Goal: Obtain resource: Download file/media

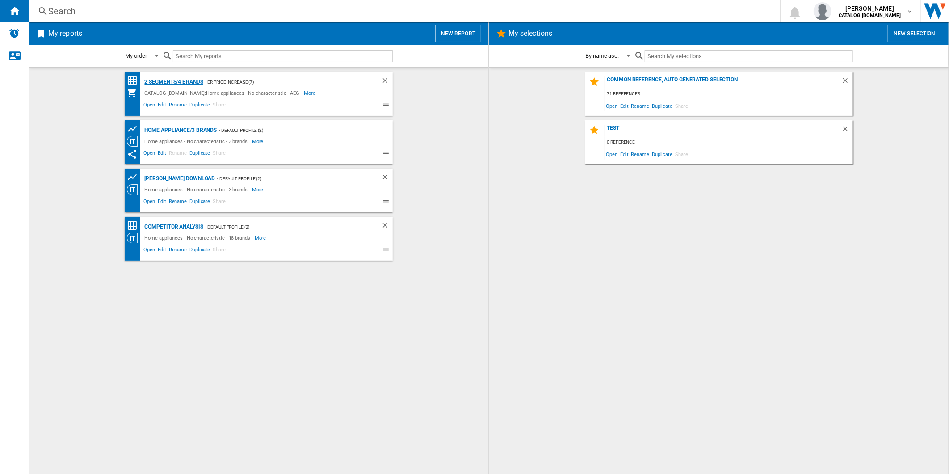
click at [188, 85] on div "2 segments/4 brands" at bounding box center [173, 81] width 61 height 11
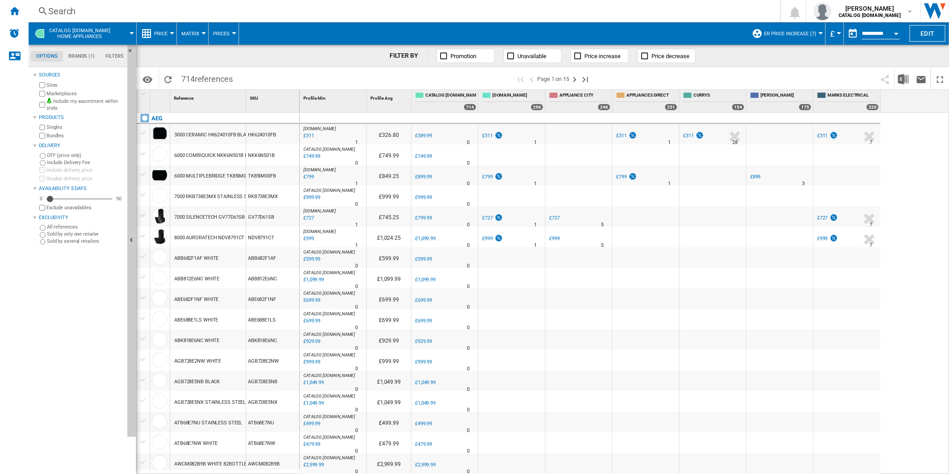
click at [857, 34] on button "button" at bounding box center [853, 34] width 18 height 18
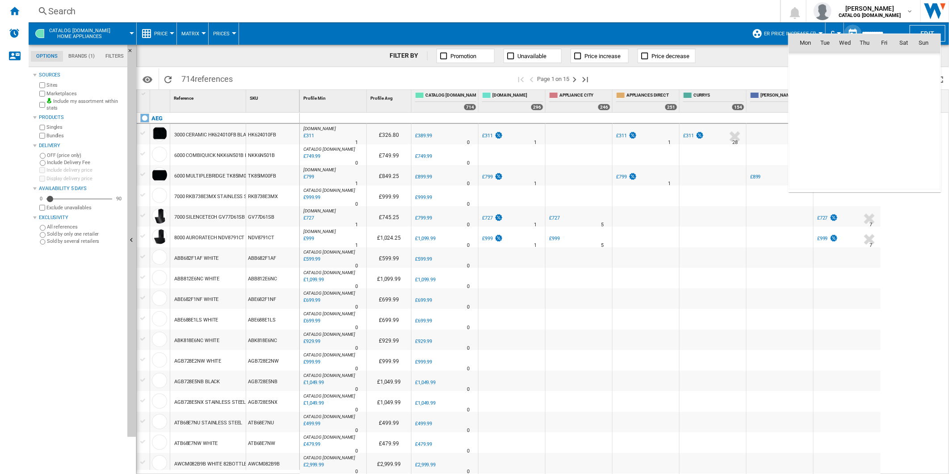
scroll to position [4263, 0]
click at [803, 101] on span "8" at bounding box center [806, 101] width 18 height 18
type input "**********"
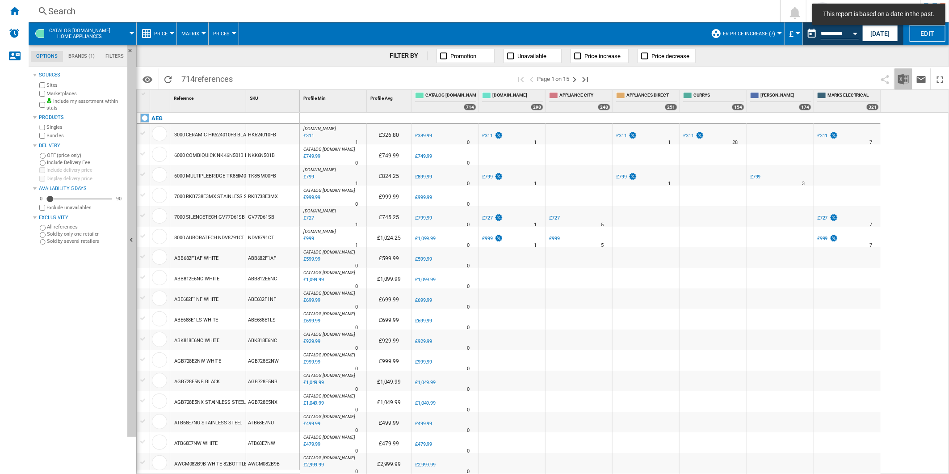
click at [900, 76] on img "Download in Excel" at bounding box center [903, 79] width 11 height 11
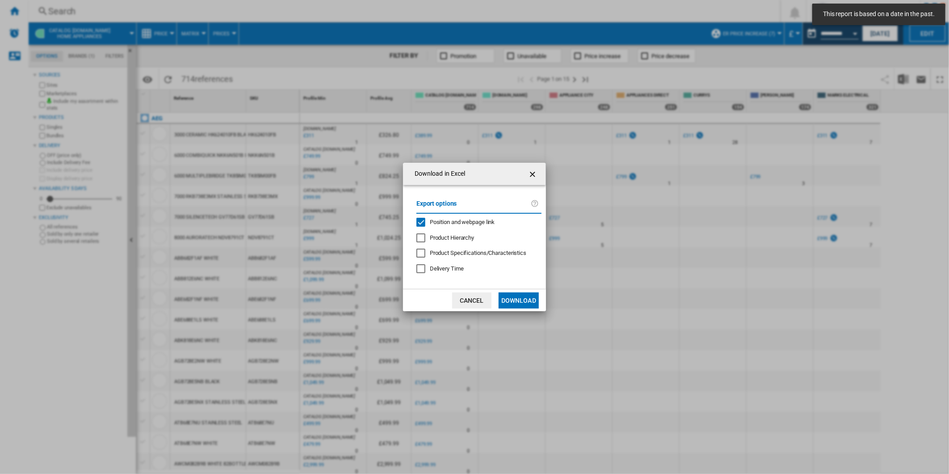
click at [488, 221] on span "Position and webpage link" at bounding box center [462, 222] width 65 height 7
click at [513, 298] on button "Download" at bounding box center [519, 300] width 40 height 16
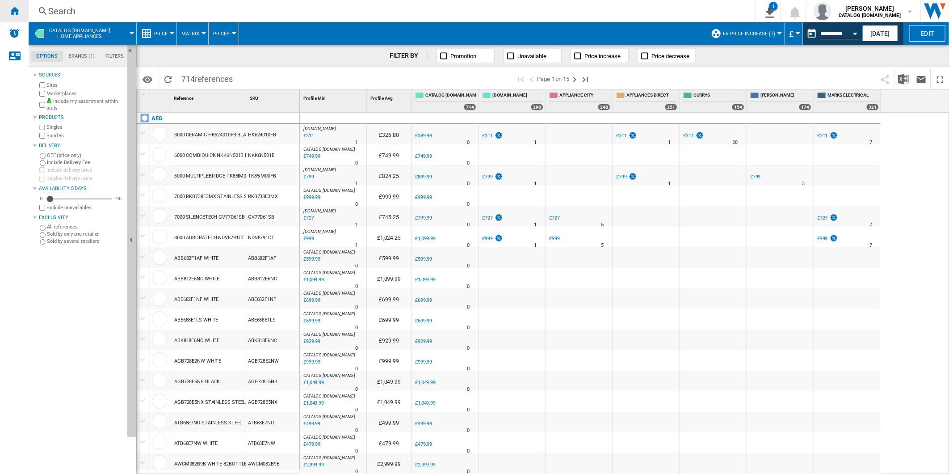
click at [27, 12] on div "Home" at bounding box center [14, 11] width 29 height 22
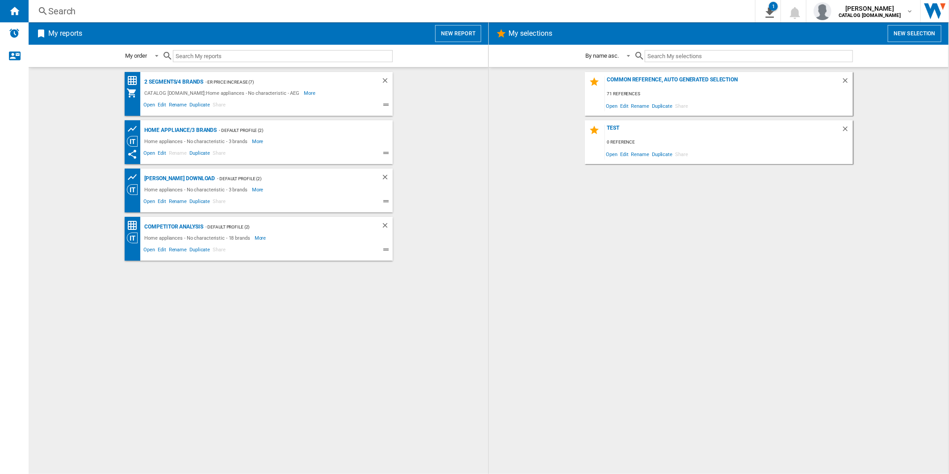
click at [387, 105] on ng-md-icon at bounding box center [387, 106] width 11 height 11
click at [161, 105] on span "Edit" at bounding box center [161, 106] width 11 height 11
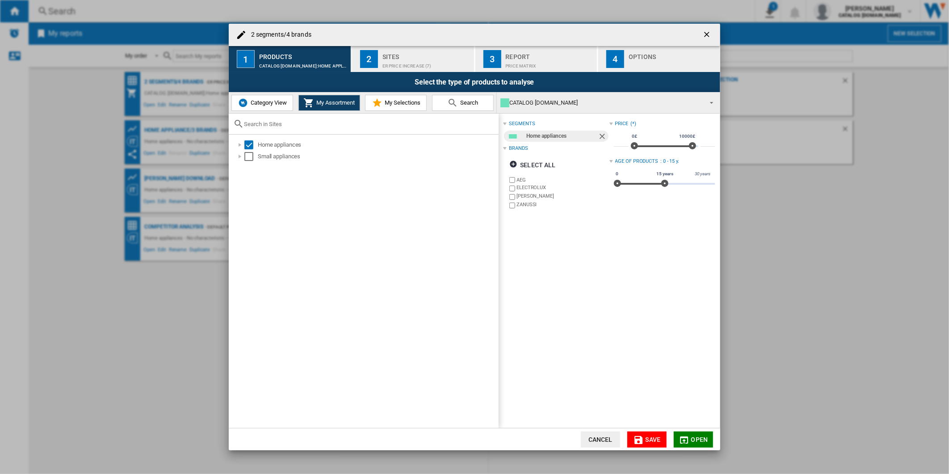
click at [402, 60] on div "ER Price Increase (7)" at bounding box center [427, 63] width 88 height 9
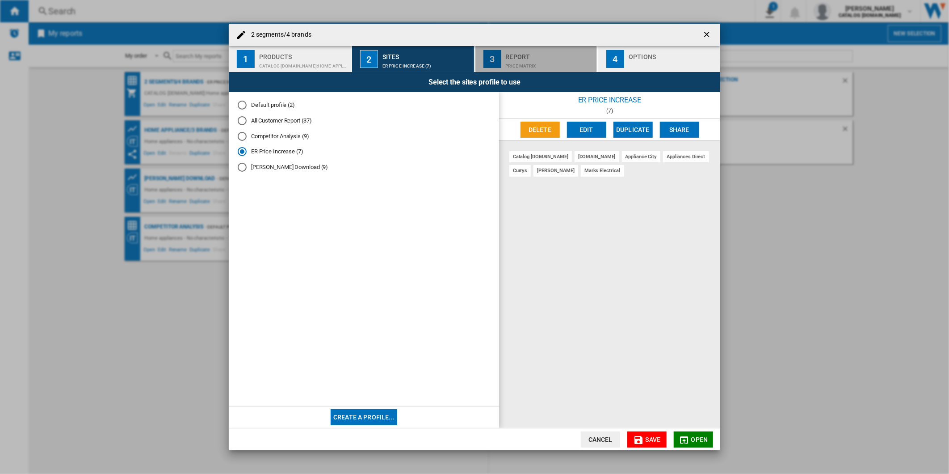
click at [536, 59] on div "Price Matrix" at bounding box center [550, 63] width 88 height 9
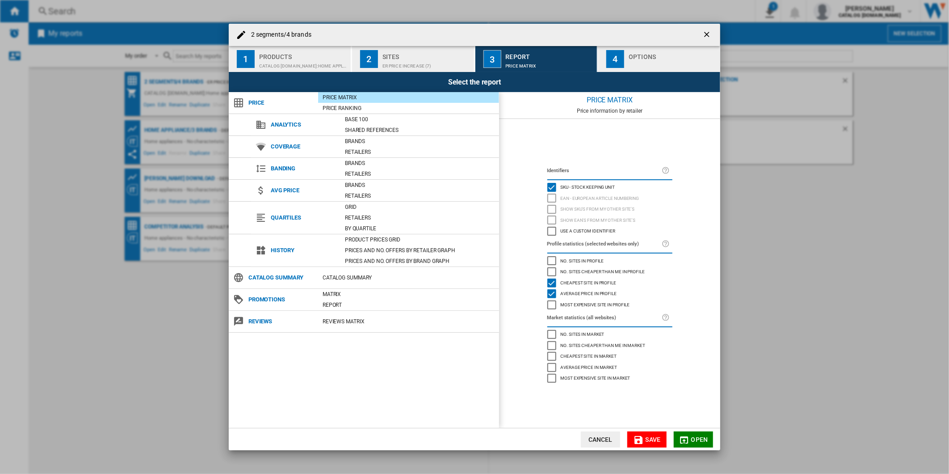
click at [636, 59] on div "button" at bounding box center [673, 63] width 88 height 9
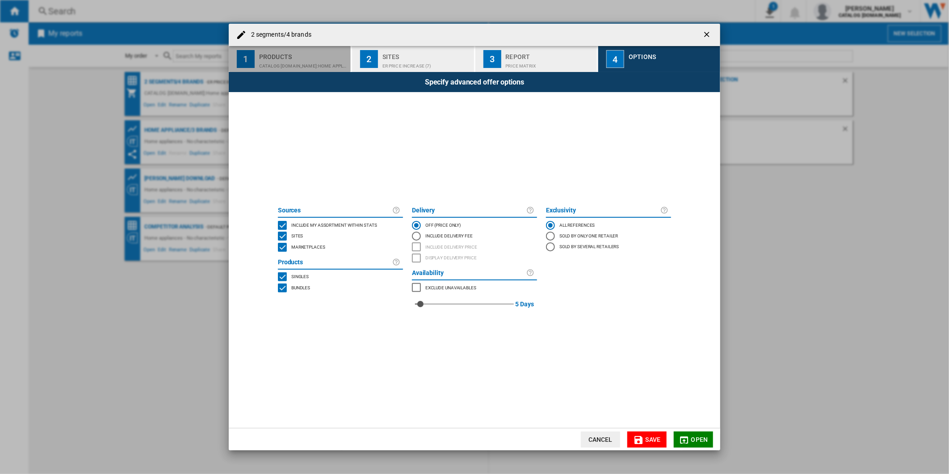
click at [295, 54] on div "Products" at bounding box center [303, 54] width 88 height 9
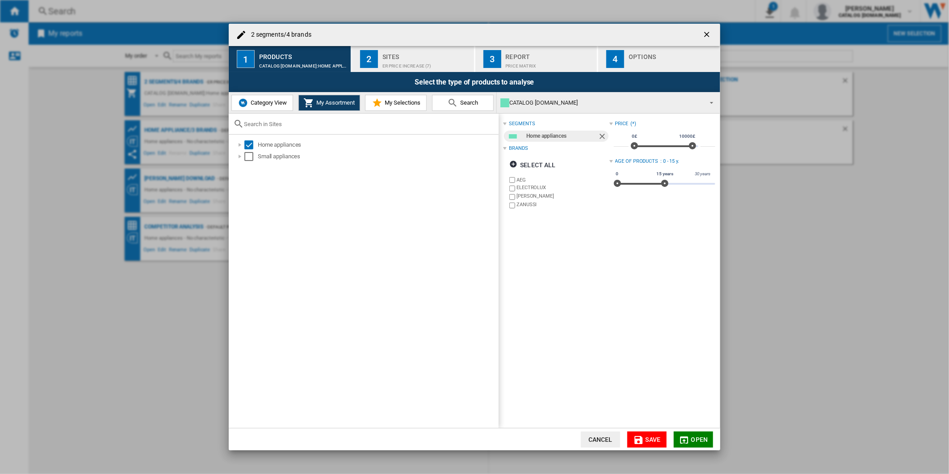
click at [706, 34] on ng-md-icon "getI18NText('BUTTONS.CLOSE_DIALOG')" at bounding box center [707, 35] width 11 height 11
